Goal: Task Accomplishment & Management: Manage account settings

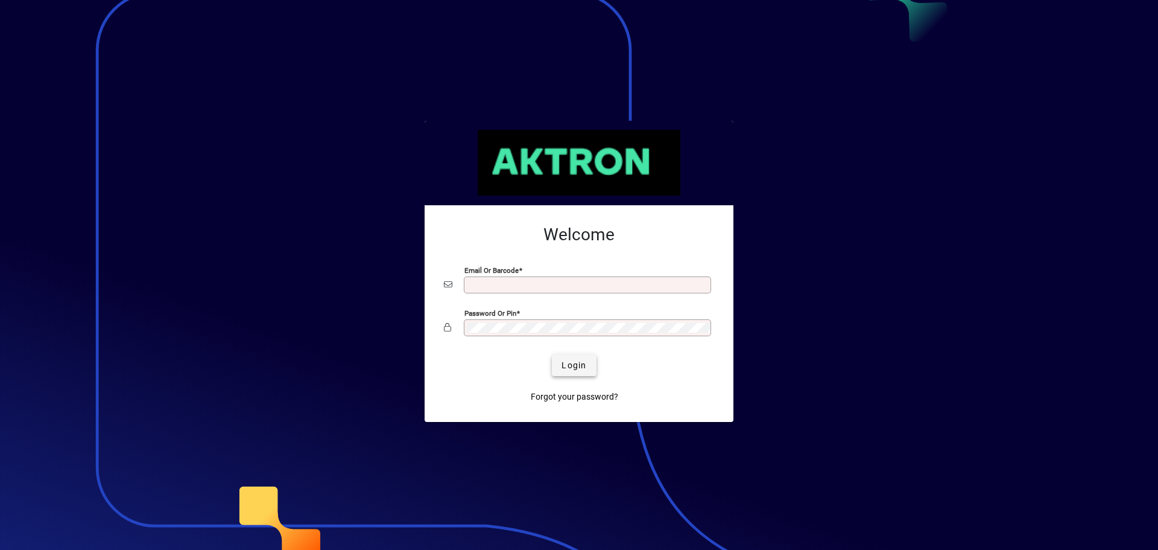
type input "**********"
click at [590, 358] on span "submit" at bounding box center [574, 364] width 44 height 29
